Goal: Task Accomplishment & Management: Complete application form

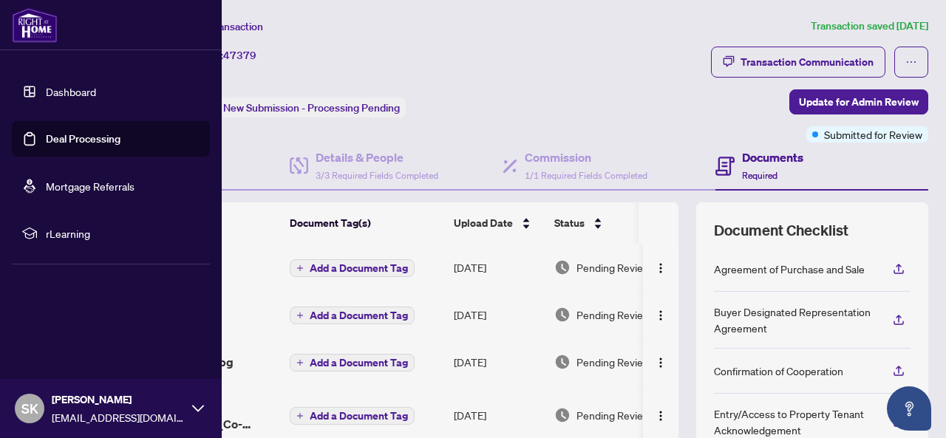
click at [84, 143] on link "Deal Processing" at bounding box center [83, 138] width 75 height 13
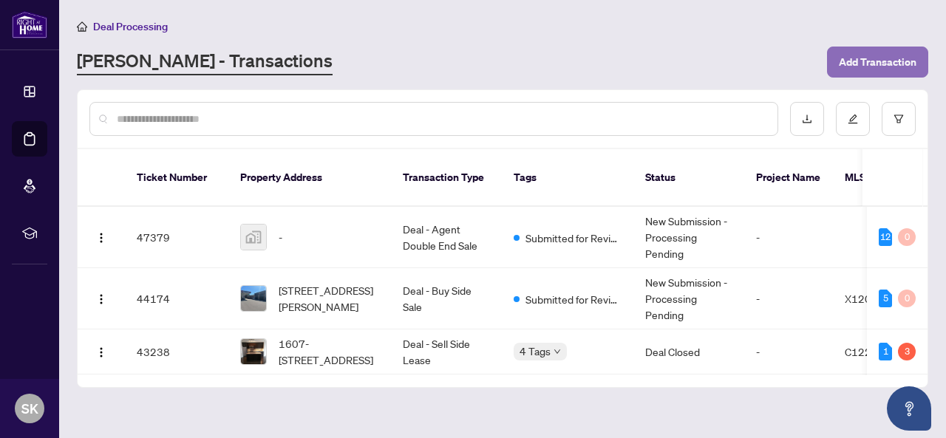
click at [883, 63] on span "Add Transaction" at bounding box center [878, 62] width 78 height 24
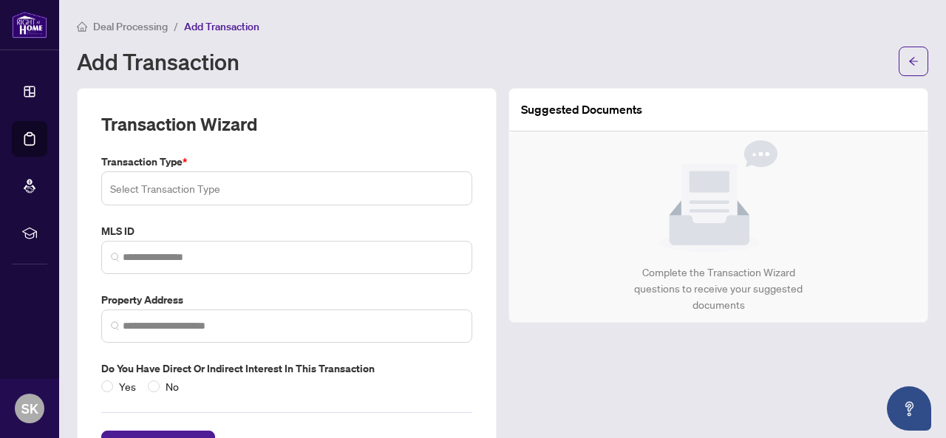
click at [256, 180] on input "search" at bounding box center [286, 188] width 353 height 33
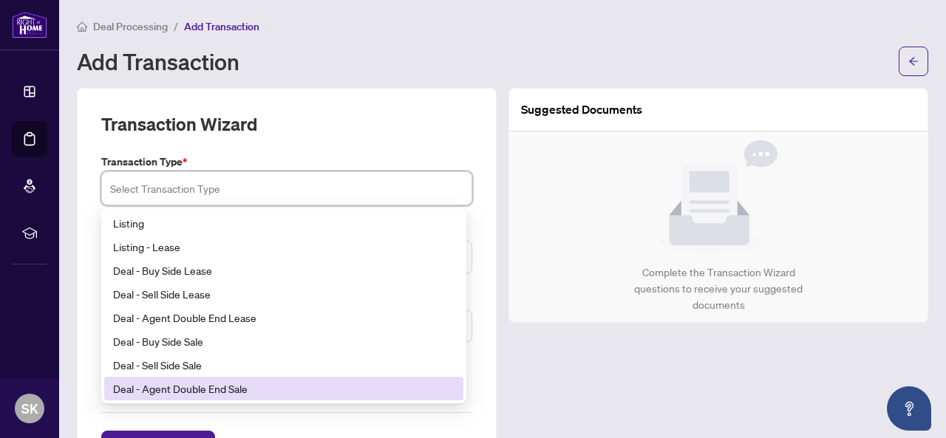
click at [196, 389] on div "Deal - Agent Double End Sale" at bounding box center [283, 389] width 341 height 16
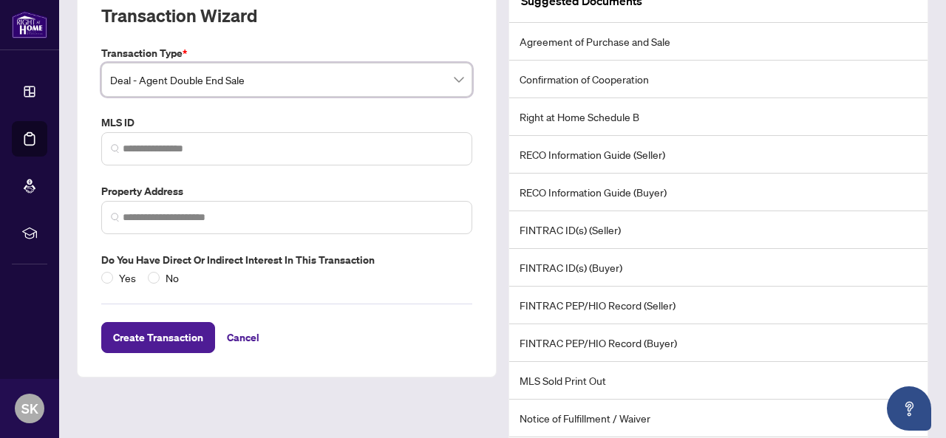
scroll to position [148, 0]
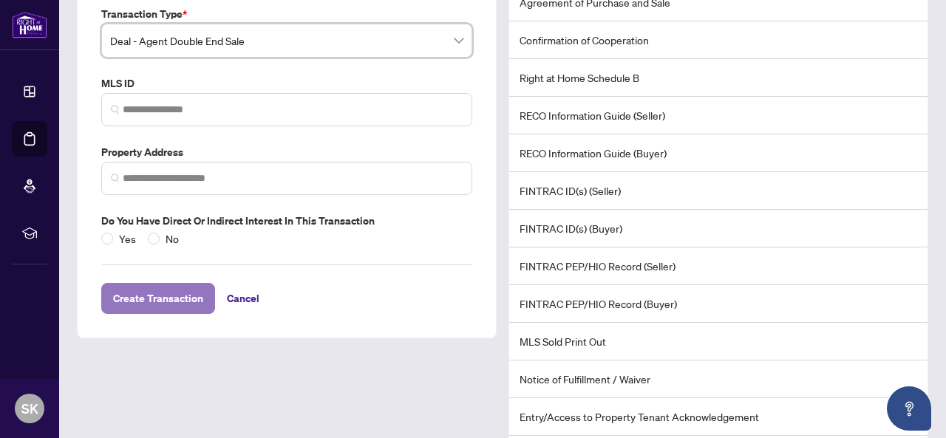
click at [163, 298] on span "Create Transaction" at bounding box center [158, 299] width 90 height 24
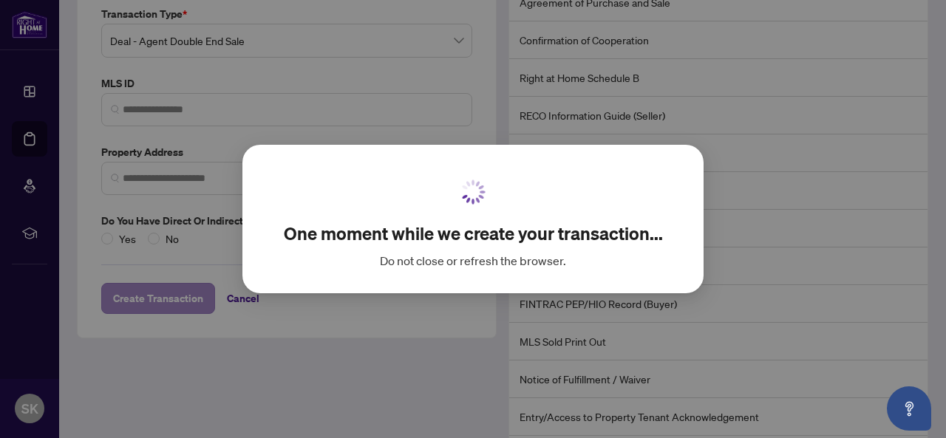
scroll to position [90, 0]
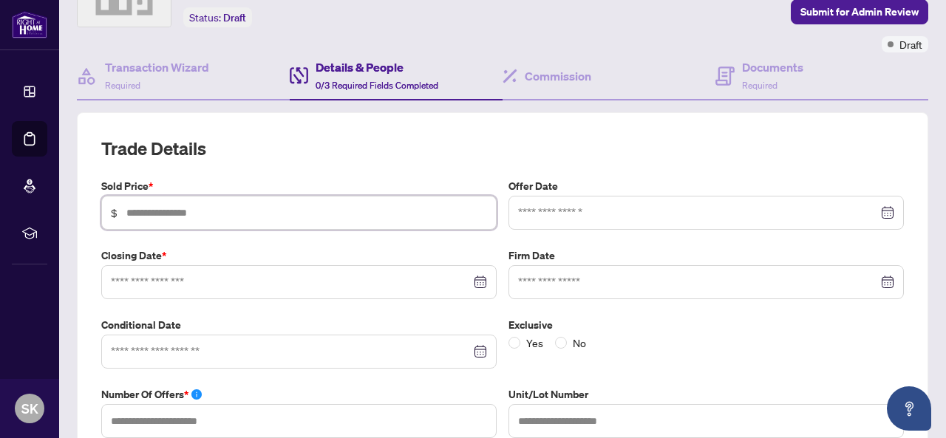
click at [187, 211] on input "text" at bounding box center [306, 213] width 361 height 16
type input "*********"
click at [467, 137] on h2 "Trade Details" at bounding box center [502, 149] width 803 height 24
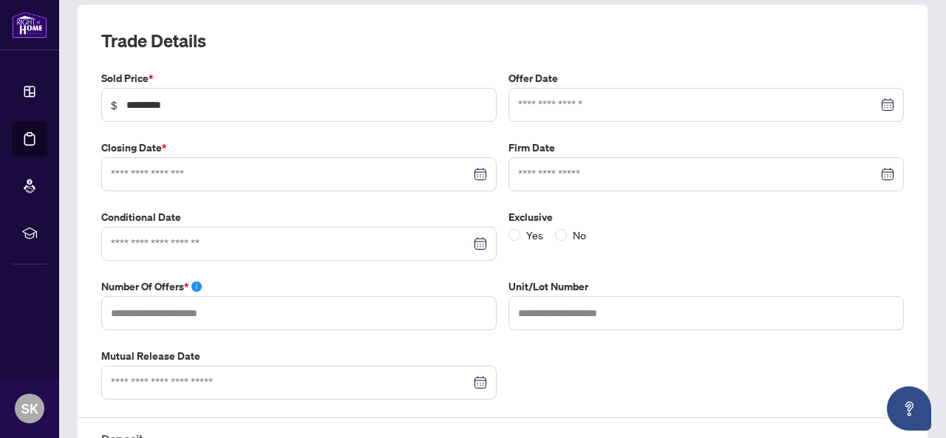
scroll to position [238, 0]
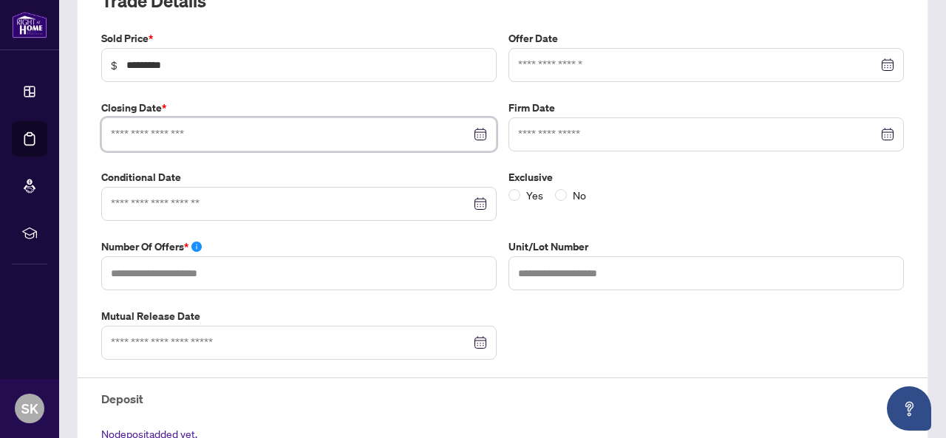
click at [193, 132] on input at bounding box center [291, 134] width 360 height 16
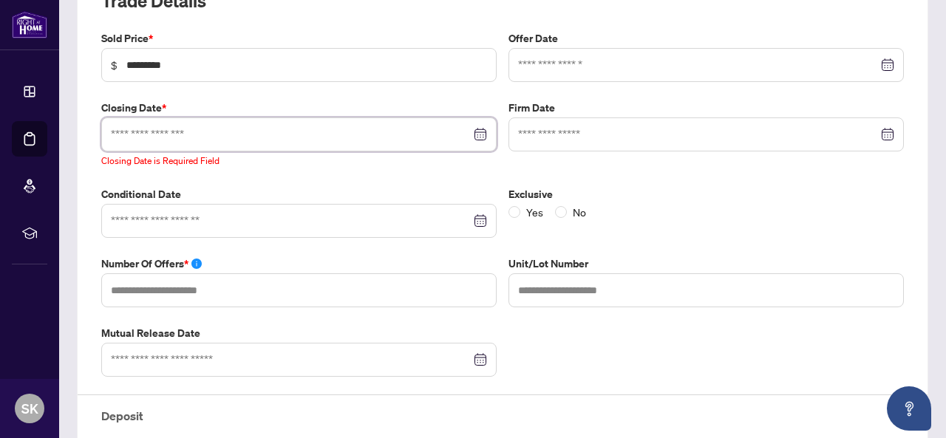
click at [475, 128] on div at bounding box center [299, 134] width 376 height 16
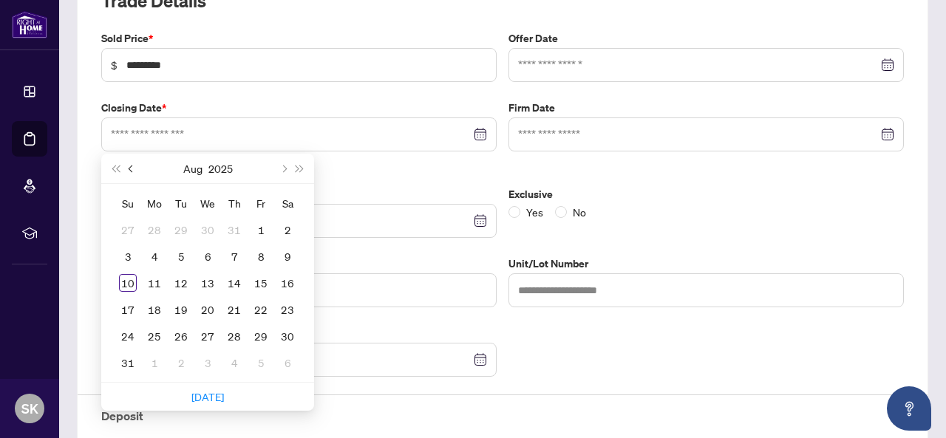
click at [133, 163] on button "prev-year" at bounding box center [131, 169] width 16 height 30
click at [131, 165] on span "prev-year" at bounding box center [132, 168] width 7 height 7
click at [183, 254] on div "10" at bounding box center [181, 257] width 18 height 18
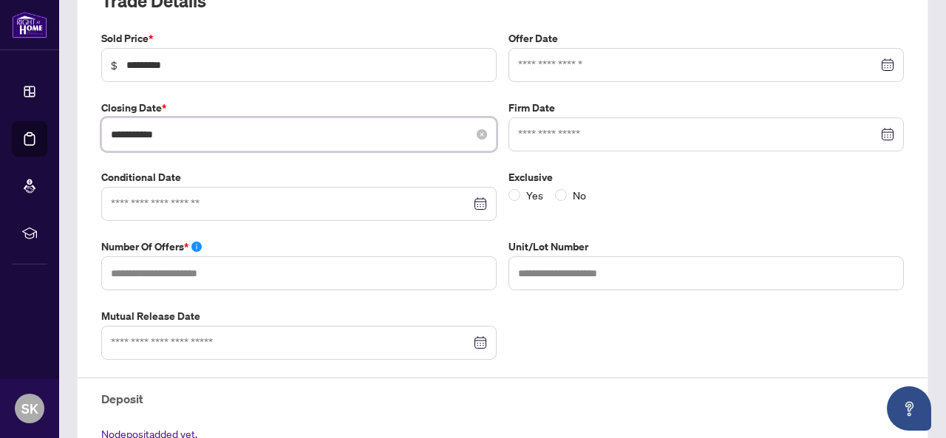
click at [197, 132] on input "**********" at bounding box center [291, 134] width 360 height 16
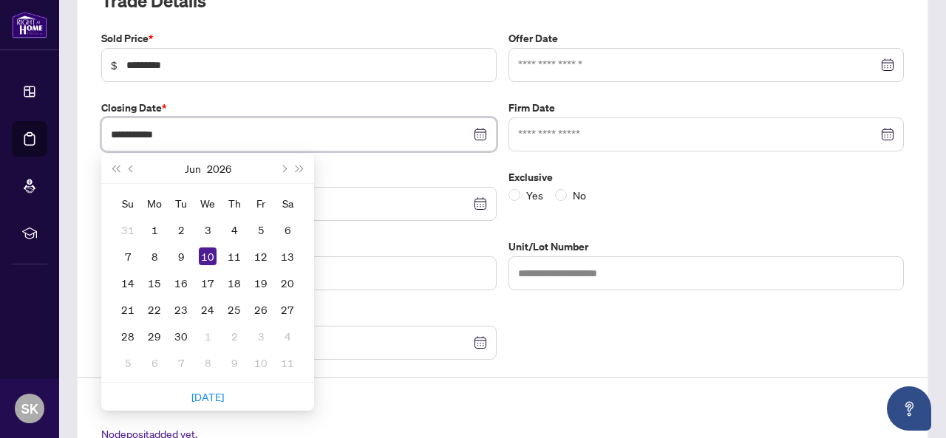
type input "**********"
click at [661, 209] on div "Exclusive Yes No" at bounding box center [706, 195] width 407 height 52
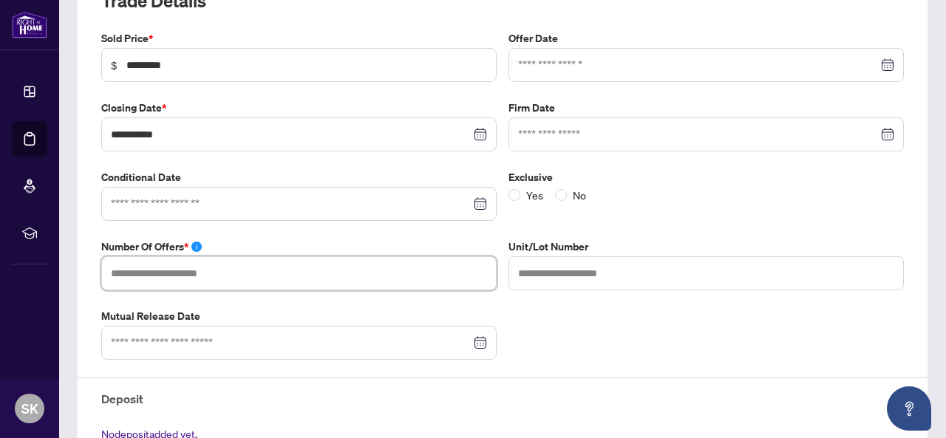
click at [207, 267] on input "text" at bounding box center [298, 273] width 395 height 34
type input "*"
click at [596, 309] on div "**********" at bounding box center [502, 269] width 815 height 479
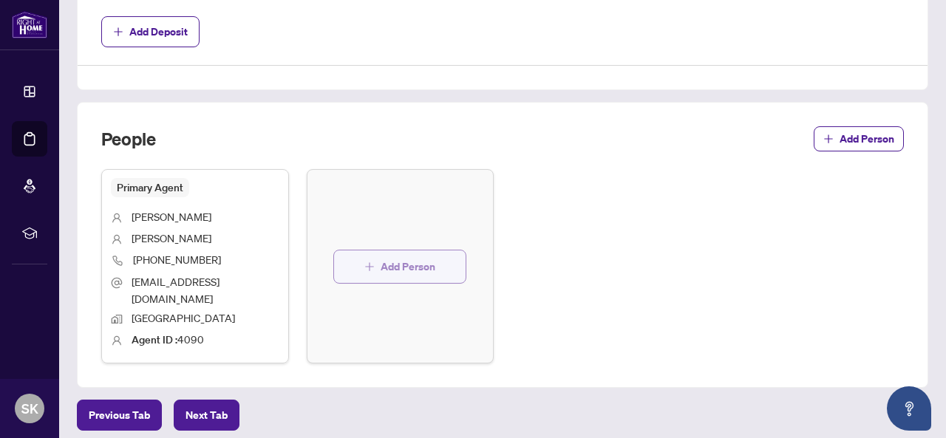
scroll to position [720, 0]
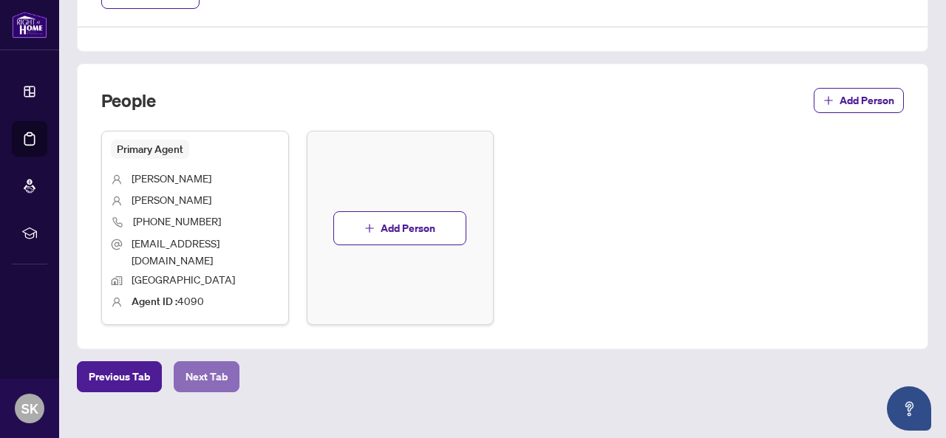
click at [211, 365] on span "Next Tab" at bounding box center [207, 377] width 42 height 24
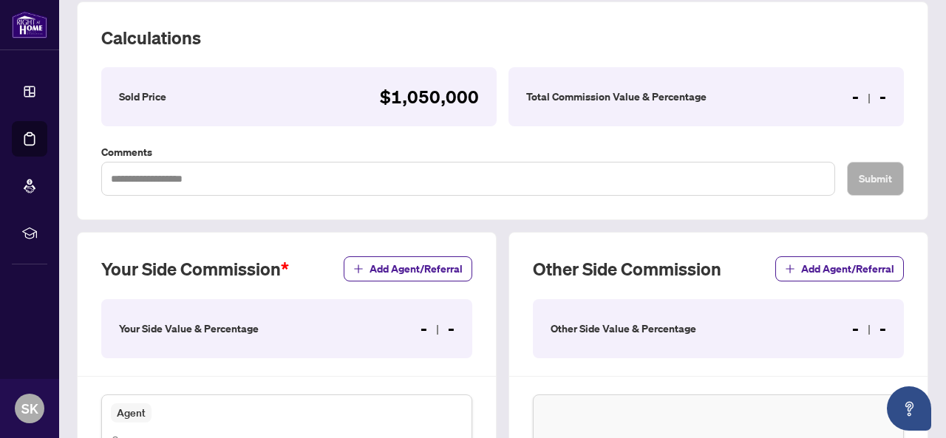
scroll to position [222, 0]
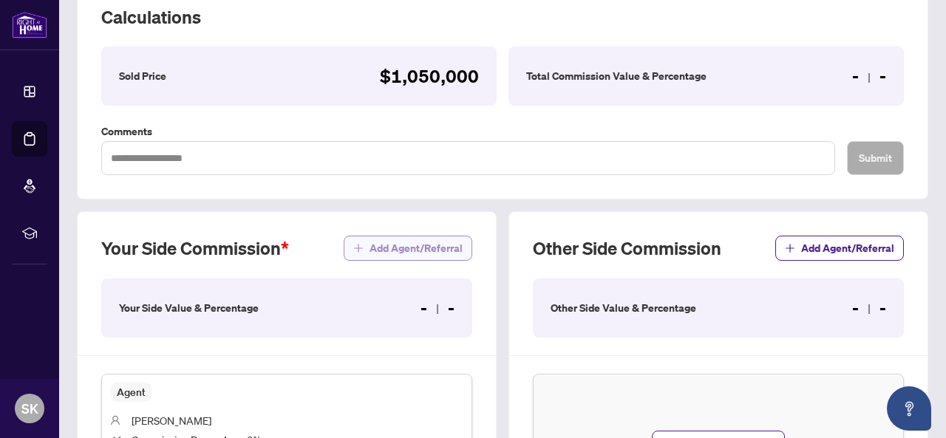
click at [403, 243] on span "Add Agent/Referral" at bounding box center [416, 249] width 93 height 24
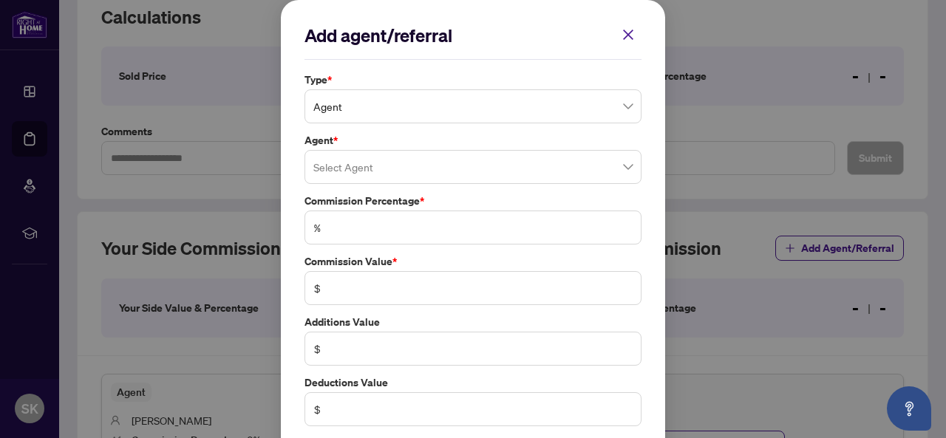
click at [344, 174] on input "search" at bounding box center [472, 167] width 319 height 33
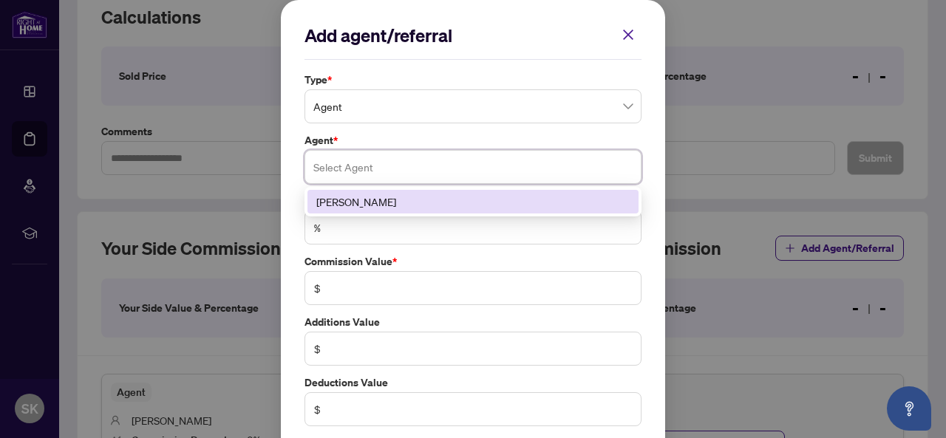
click at [344, 202] on div "[PERSON_NAME]" at bounding box center [472, 202] width 313 height 16
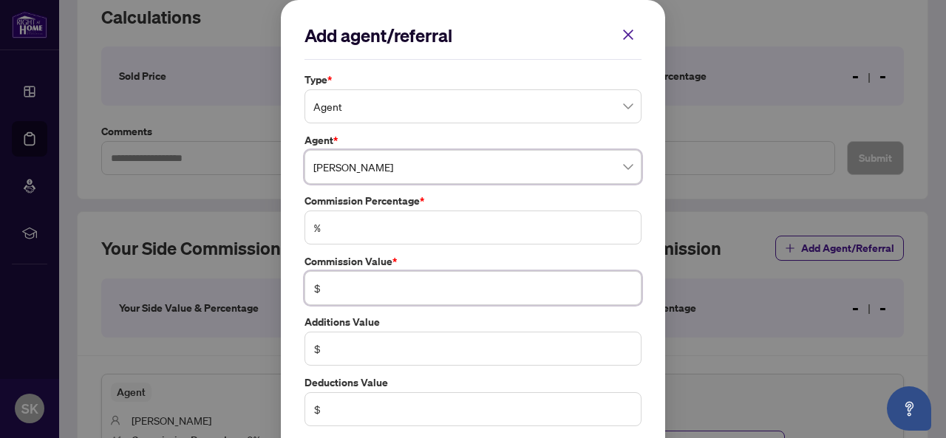
click at [367, 284] on input "text" at bounding box center [481, 288] width 302 height 16
type input "******"
type input "*"
click at [642, 262] on div "Add agent/referral Type * Agent Agent * [PERSON_NAME] 94907 [PERSON_NAME] Commi…" at bounding box center [473, 255] width 384 height 511
drag, startPoint x: 388, startPoint y: 225, endPoint x: 296, endPoint y: 230, distance: 92.5
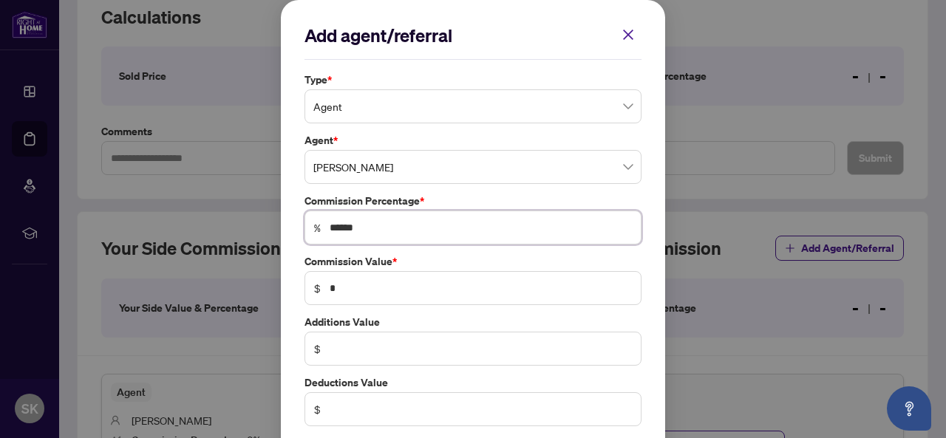
click at [281, 231] on div "Add agent/referral Type * Agent Agent * [PERSON_NAME] 94907 [PERSON_NAME] Commi…" at bounding box center [473, 255] width 384 height 511
type input "*"
type input "******"
type input "*"
click at [642, 256] on div "Add agent/referral Type * Agent Agent * [PERSON_NAME] 94907 [PERSON_NAME] Commi…" at bounding box center [473, 255] width 384 height 511
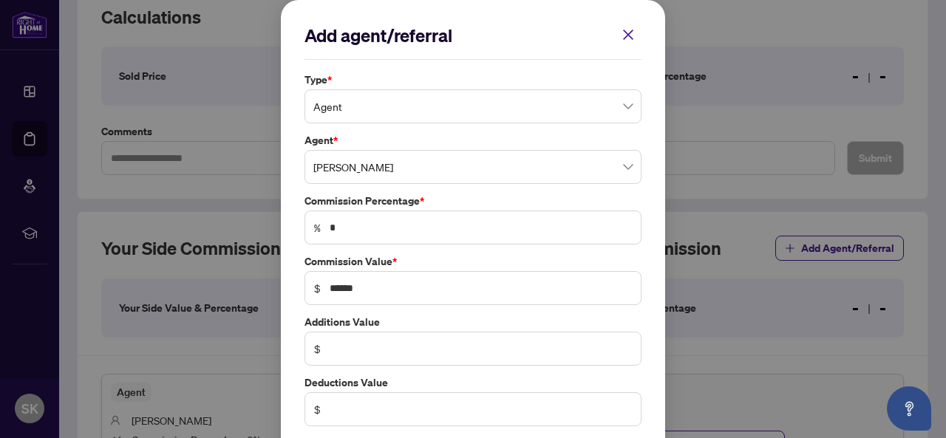
scroll to position [69, 0]
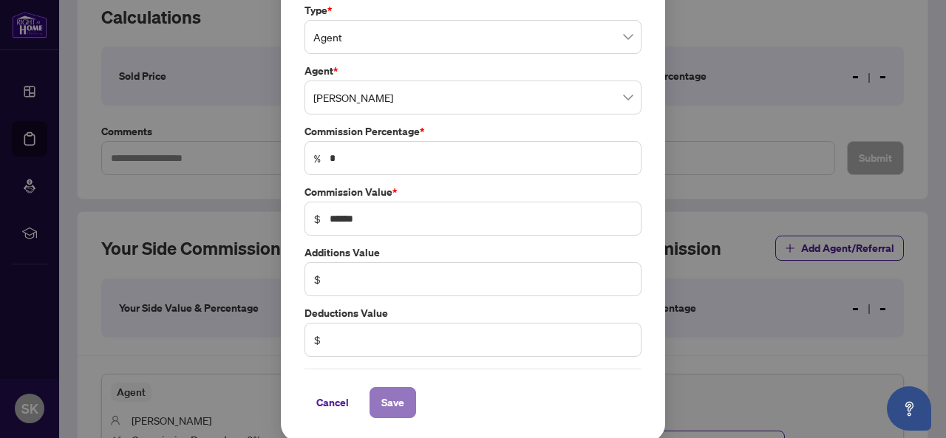
click at [390, 398] on span "Save" at bounding box center [392, 403] width 23 height 24
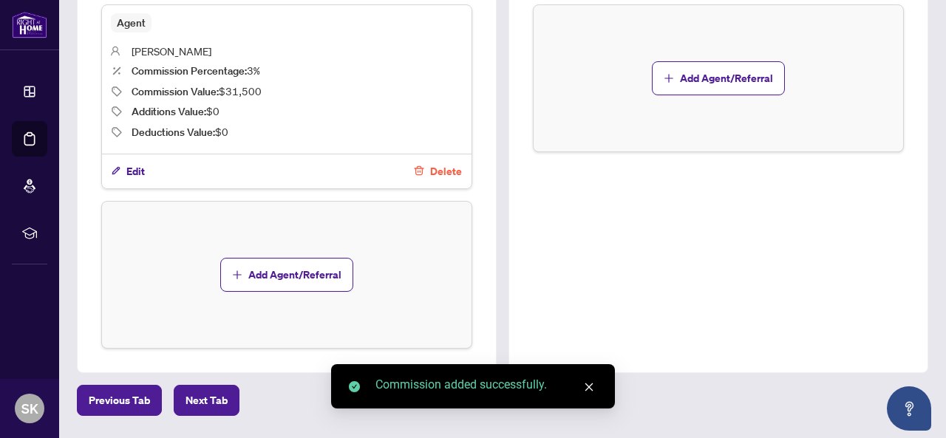
scroll to position [628, 0]
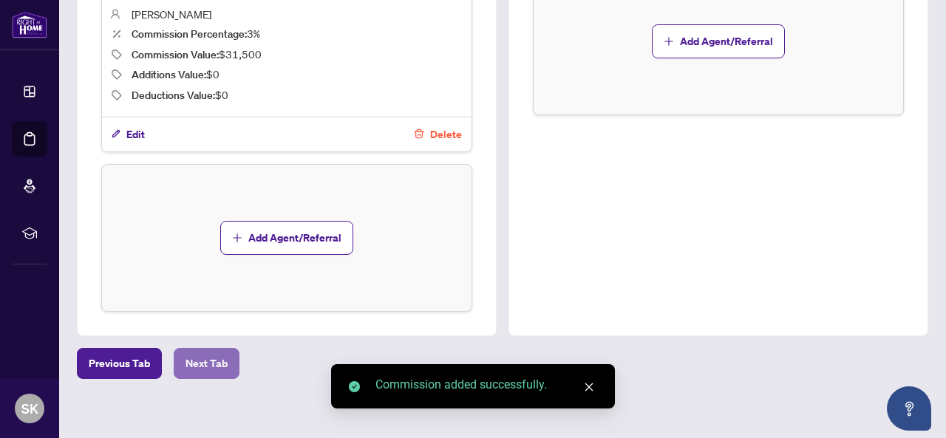
click at [203, 352] on span "Next Tab" at bounding box center [207, 364] width 42 height 24
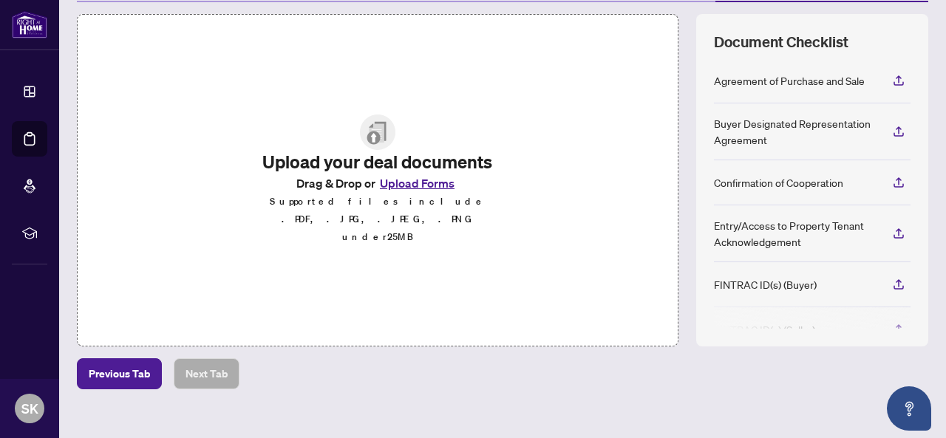
scroll to position [206, 0]
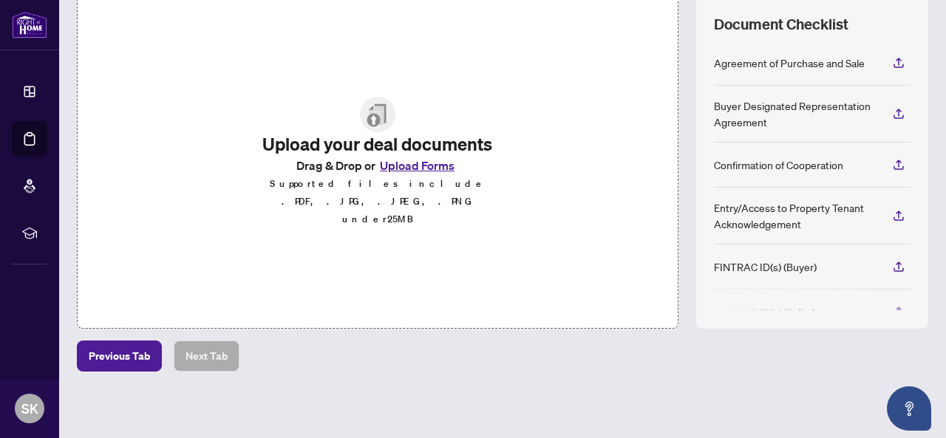
click at [409, 171] on button "Upload Forms" at bounding box center [417, 165] width 84 height 19
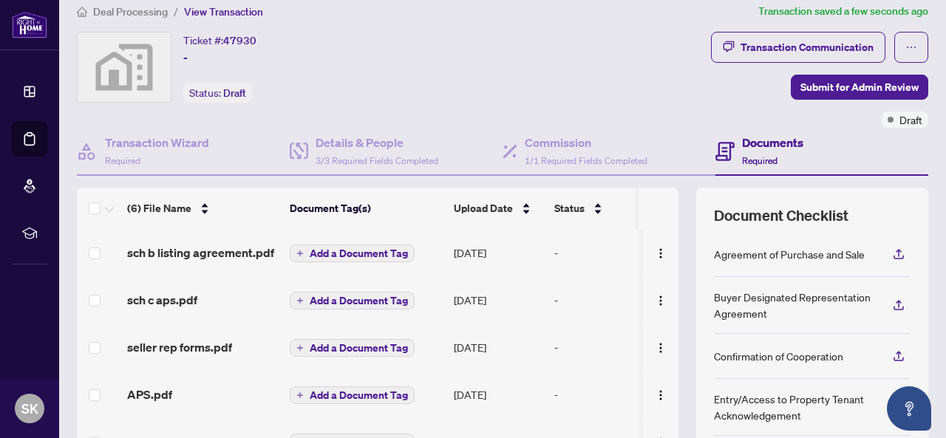
scroll to position [0, 0]
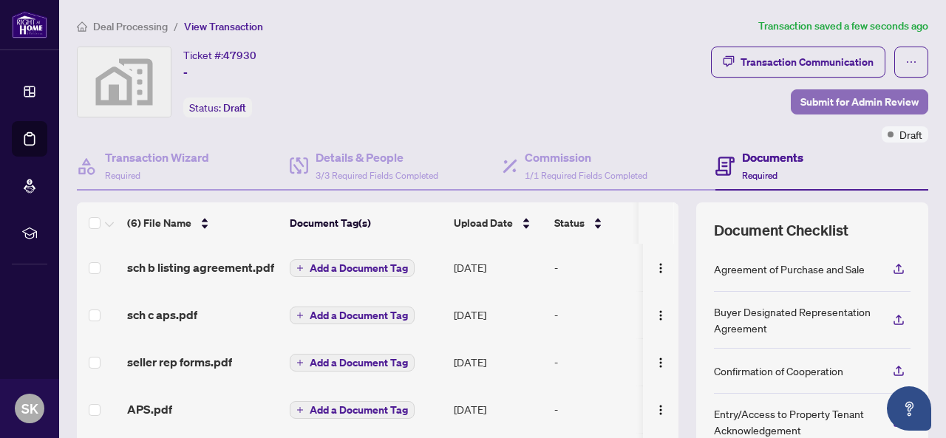
click at [837, 102] on span "Submit for Admin Review" at bounding box center [859, 102] width 118 height 24
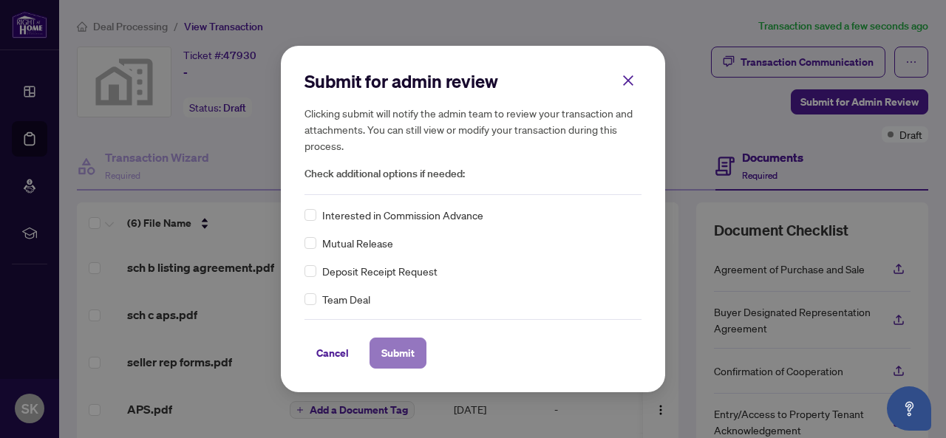
click at [393, 353] on span "Submit" at bounding box center [397, 353] width 33 height 24
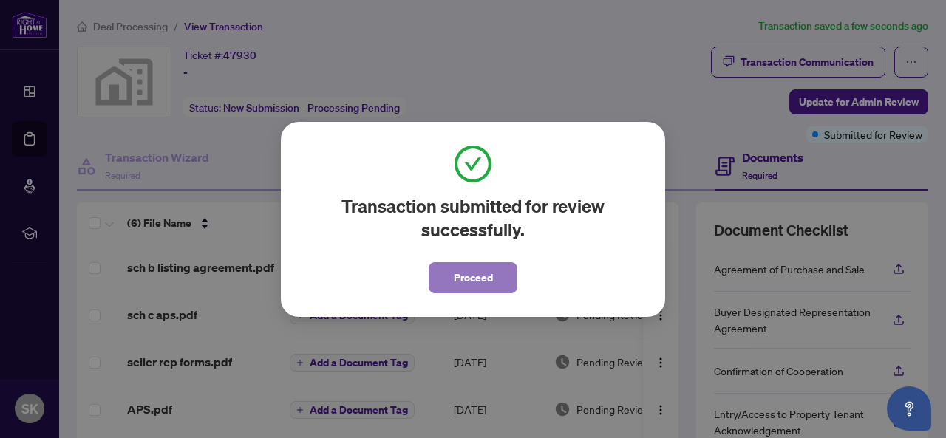
click at [477, 277] on span "Proceed" at bounding box center [473, 278] width 39 height 24
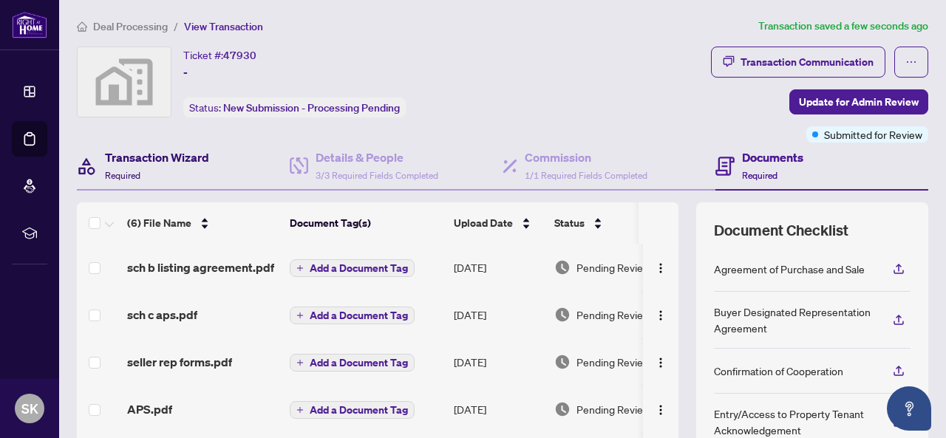
click at [152, 155] on h4 "Transaction Wizard" at bounding box center [157, 158] width 104 height 18
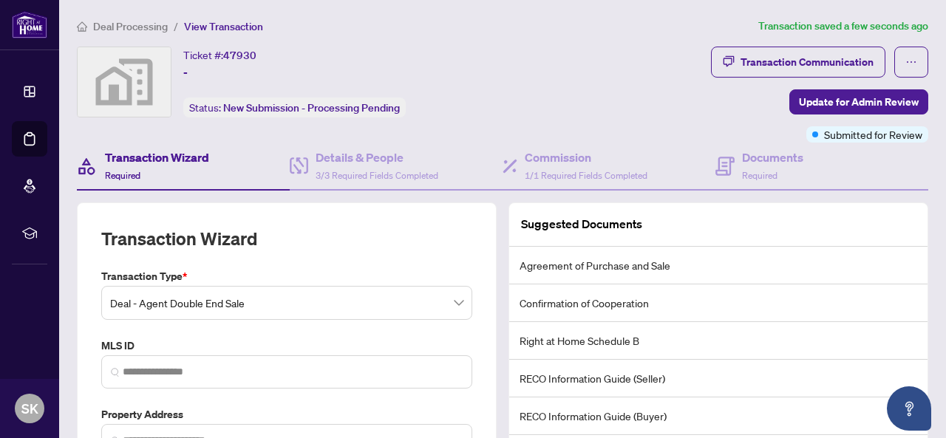
scroll to position [148, 0]
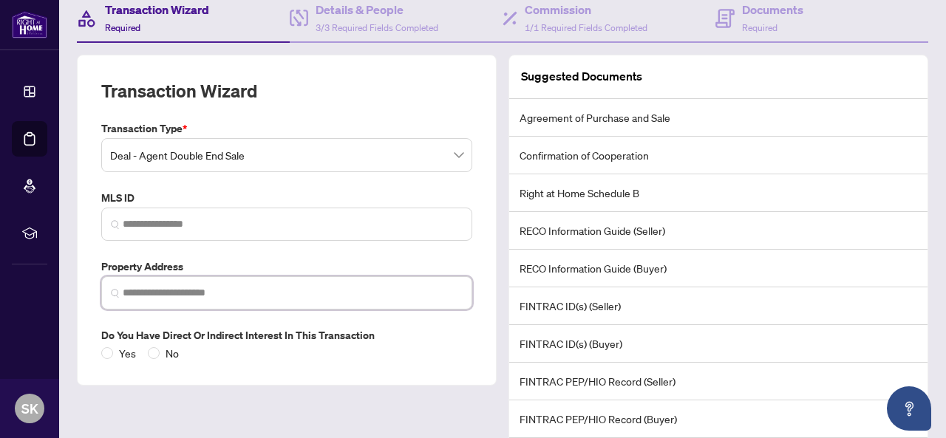
click at [198, 289] on input "search" at bounding box center [293, 293] width 340 height 16
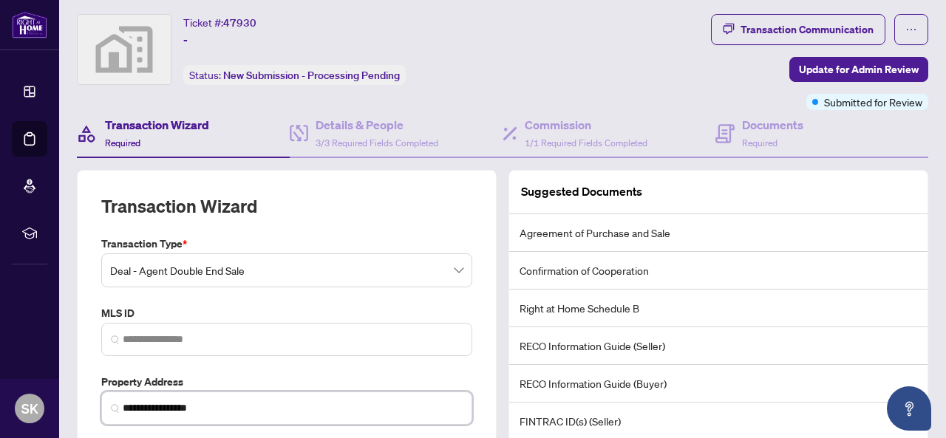
scroll to position [0, 0]
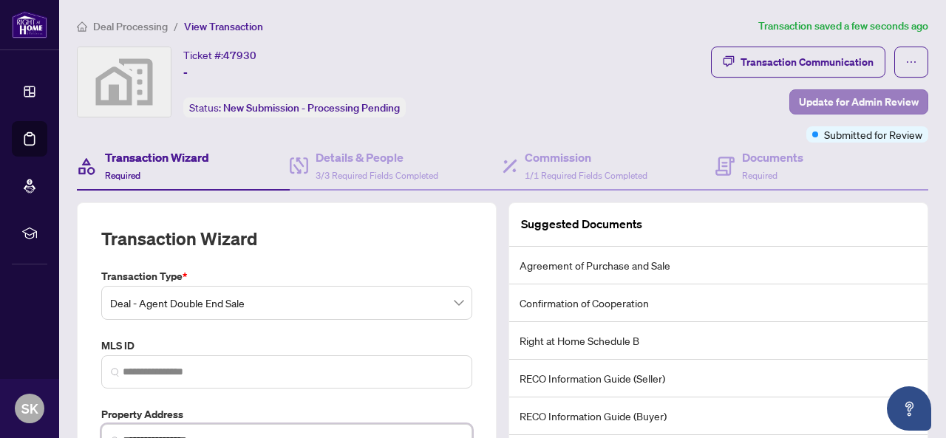
type input "**********"
click at [820, 101] on span "Update for Admin Review" at bounding box center [859, 102] width 120 height 24
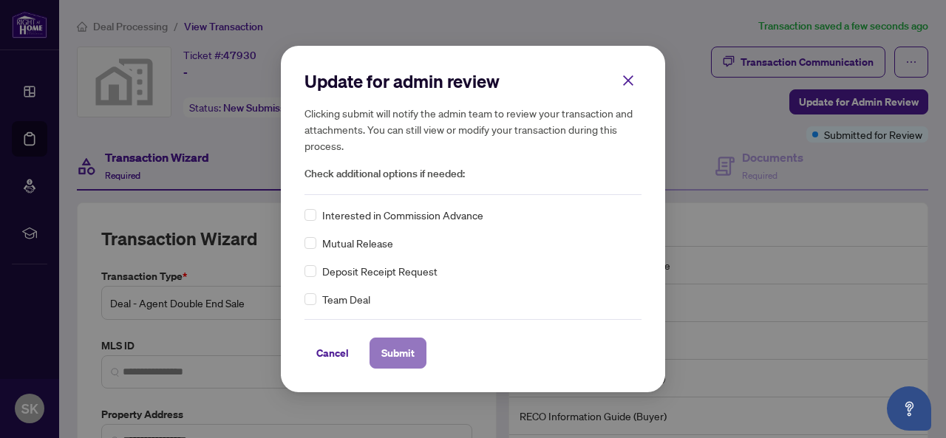
click at [395, 351] on span "Submit" at bounding box center [397, 353] width 33 height 24
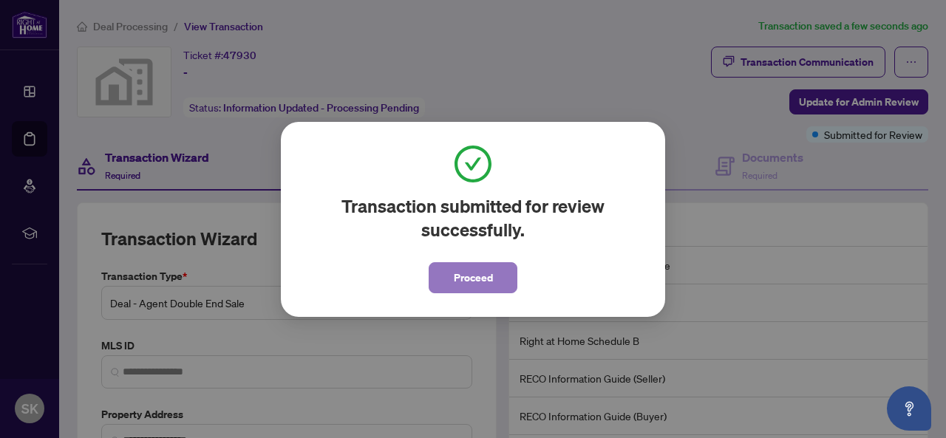
click at [477, 287] on span "Proceed" at bounding box center [473, 278] width 39 height 24
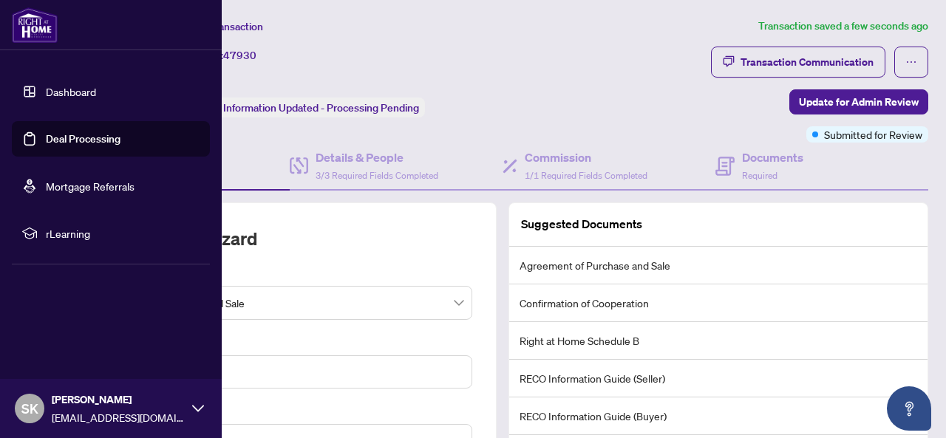
click at [46, 85] on link "Dashboard" at bounding box center [71, 91] width 50 height 13
